Goal: Go to known website: Access a specific website the user already knows

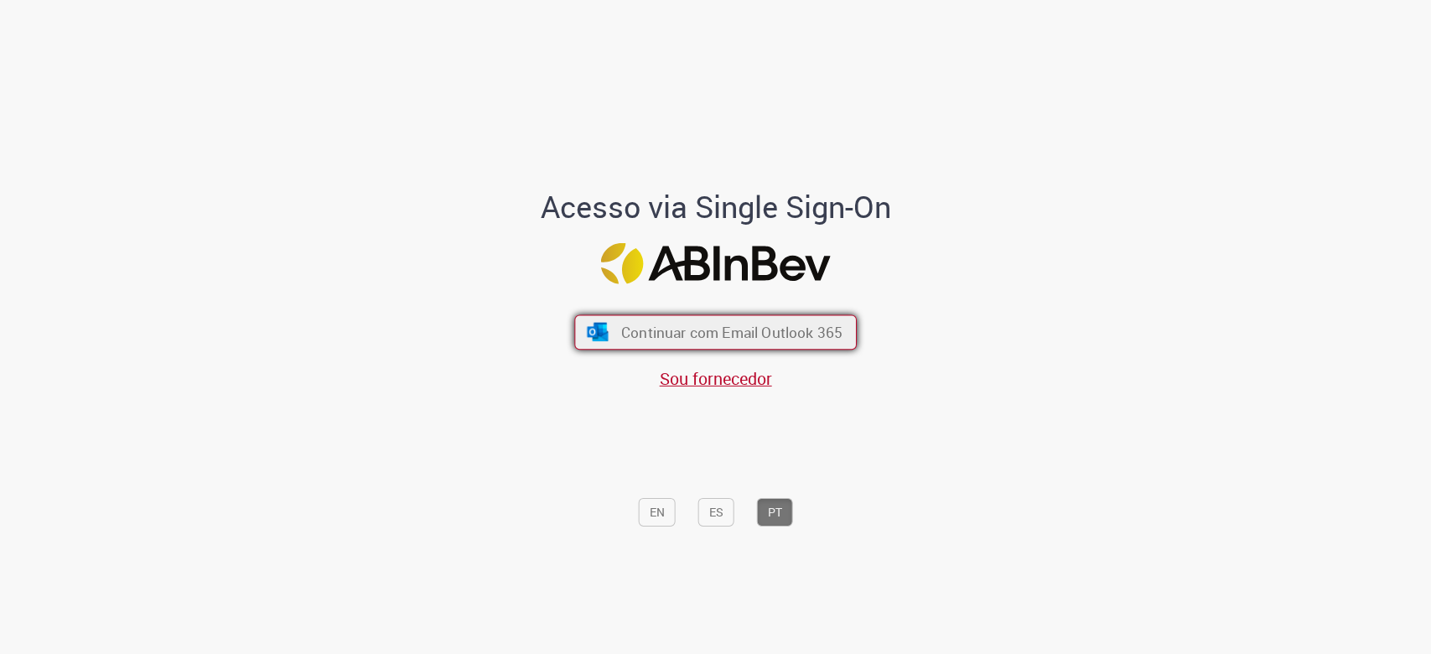
click at [738, 339] on span "Continuar com Email Outlook 365" at bounding box center [731, 331] width 221 height 19
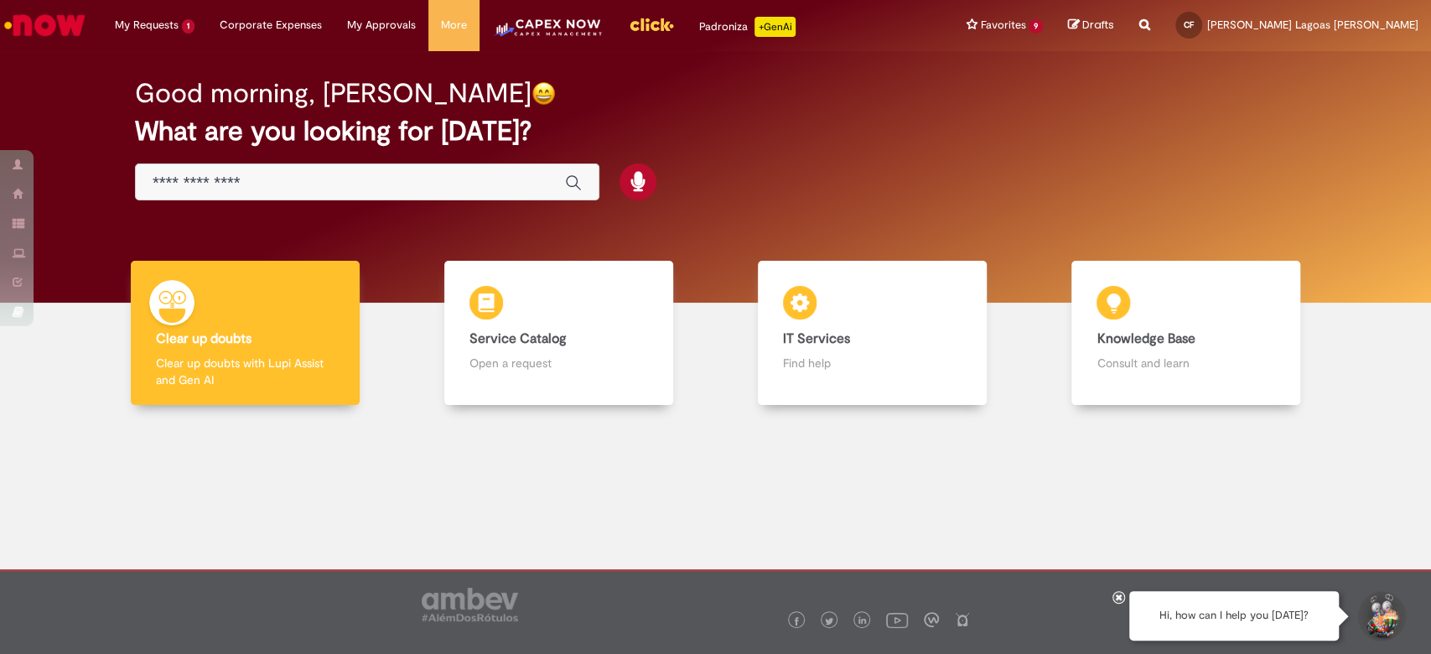
click at [557, 20] on img "Header menu" at bounding box center [547, 34] width 111 height 34
